Goal: Use online tool/utility: Utilize a website feature to perform a specific function

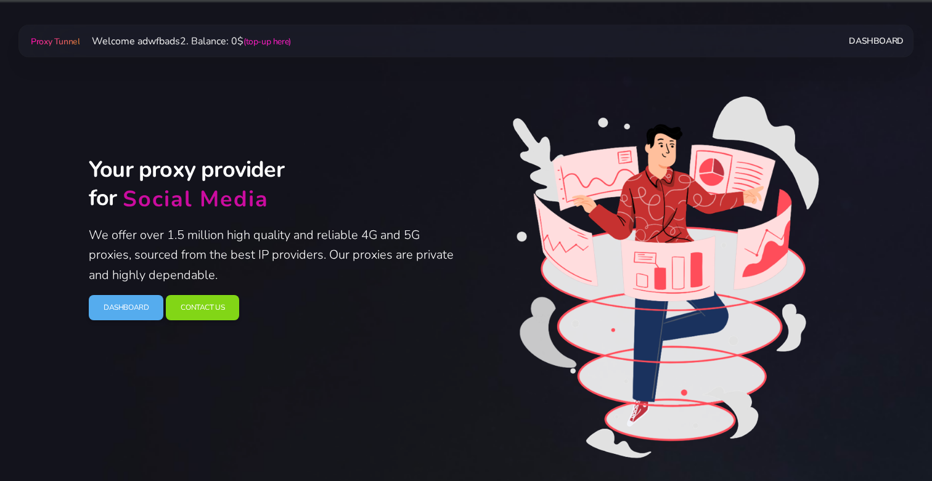
click at [861, 40] on link "Dashboard" at bounding box center [875, 41] width 54 height 23
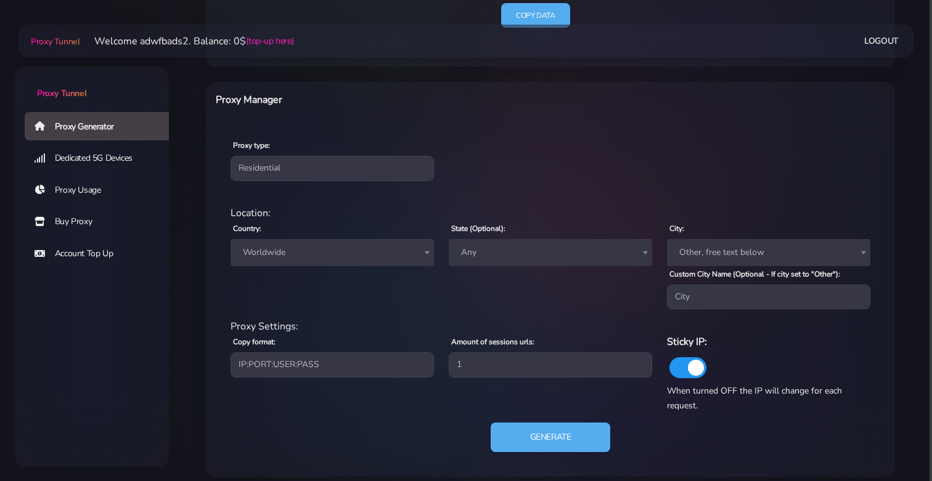
scroll to position [426, 0]
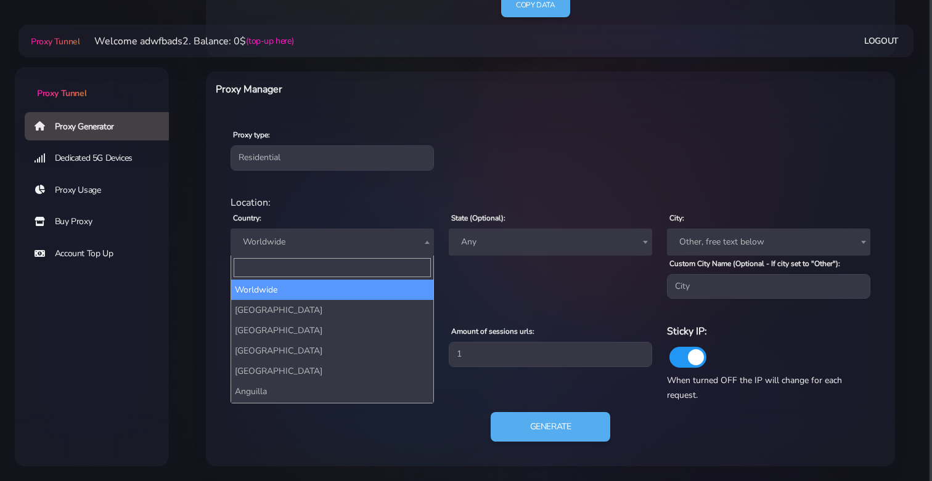
click at [357, 242] on span "Worldwide" at bounding box center [332, 242] width 189 height 17
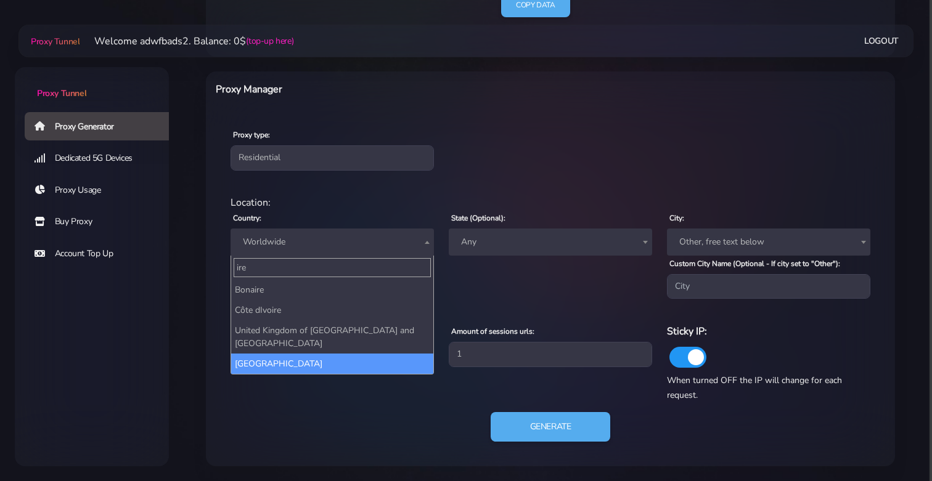
type input "ire"
select select "IE"
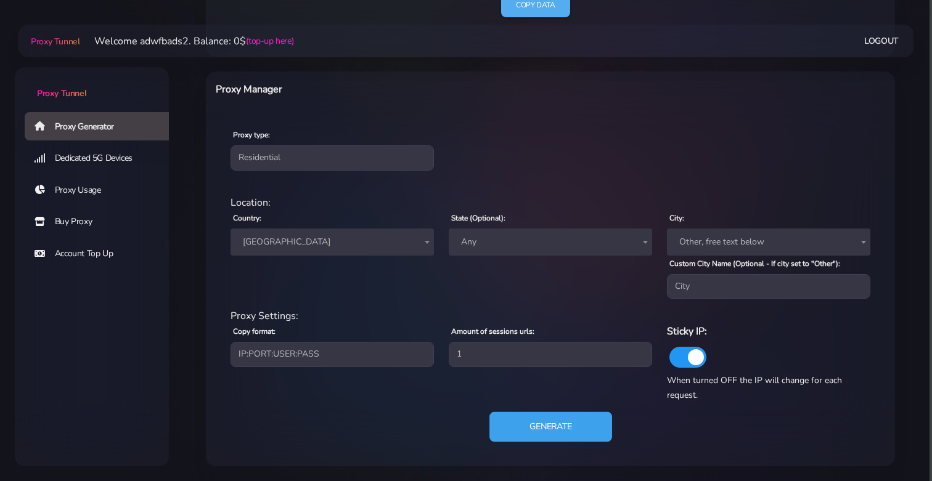
click at [536, 431] on button "Generate" at bounding box center [550, 427] width 123 height 30
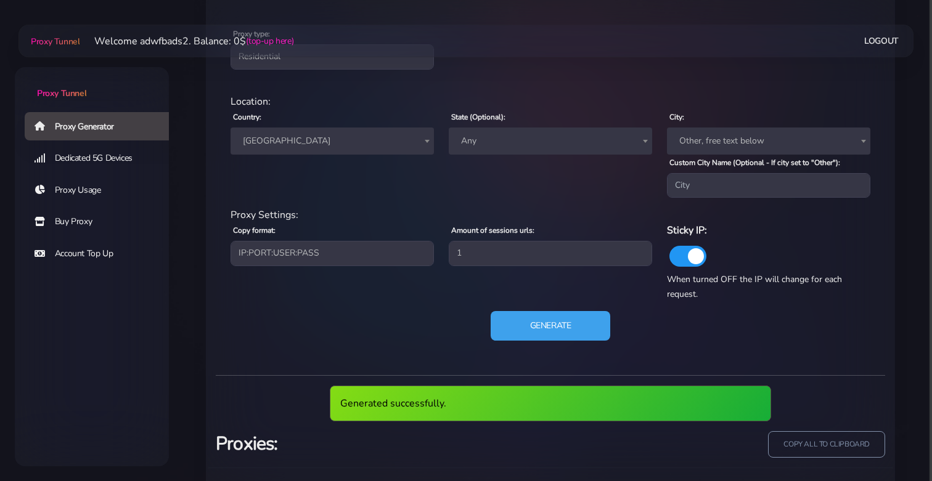
scroll to position [591, 0]
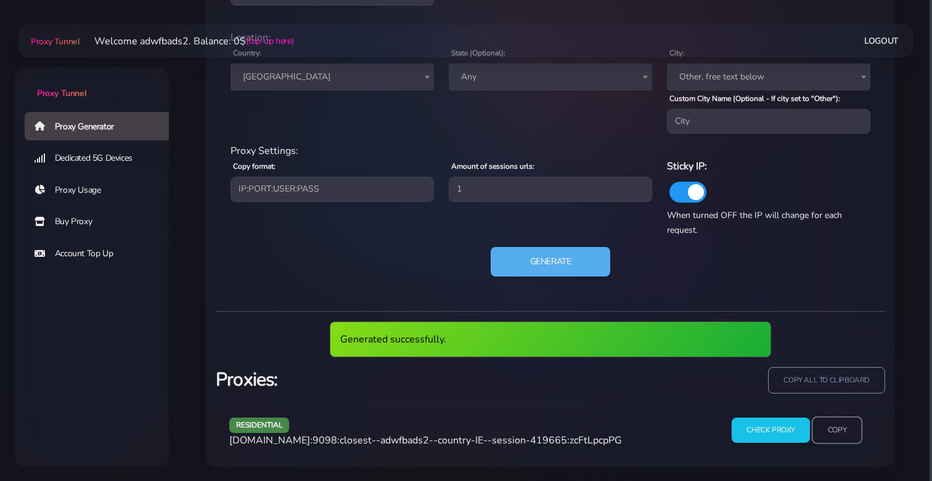
click at [822, 429] on input "Copy" at bounding box center [837, 430] width 51 height 27
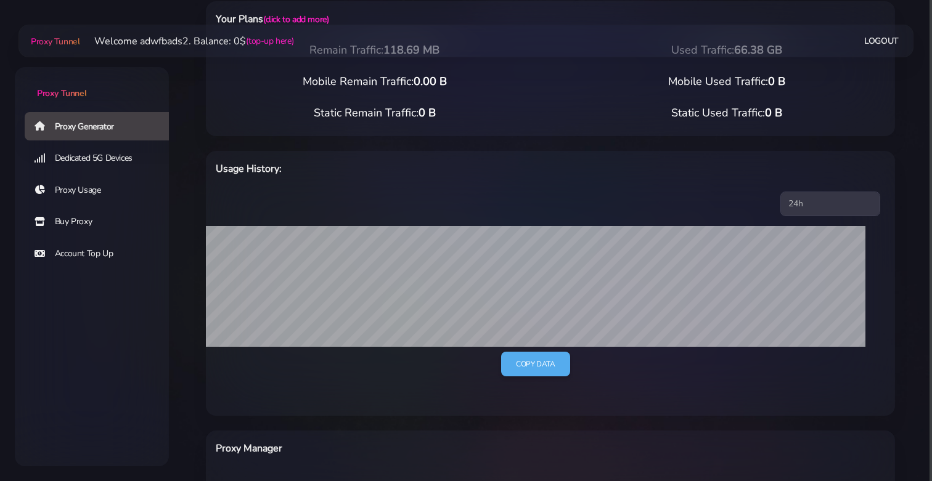
scroll to position [0, 0]
